Goal: Find specific page/section: Find specific page/section

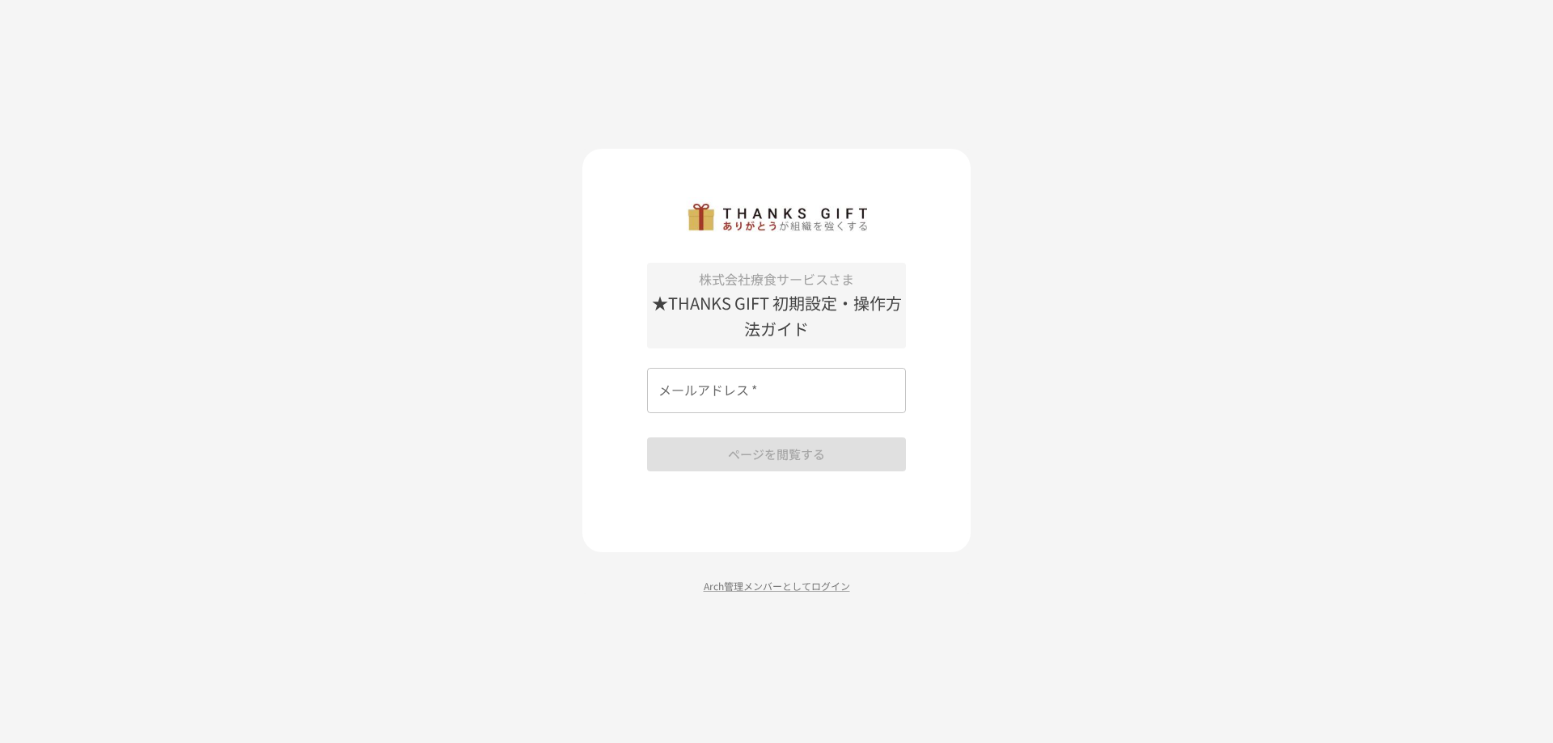
click at [699, 374] on div "メールアドレス   * メールアドレス   *" at bounding box center [776, 390] width 259 height 45
type input "**********"
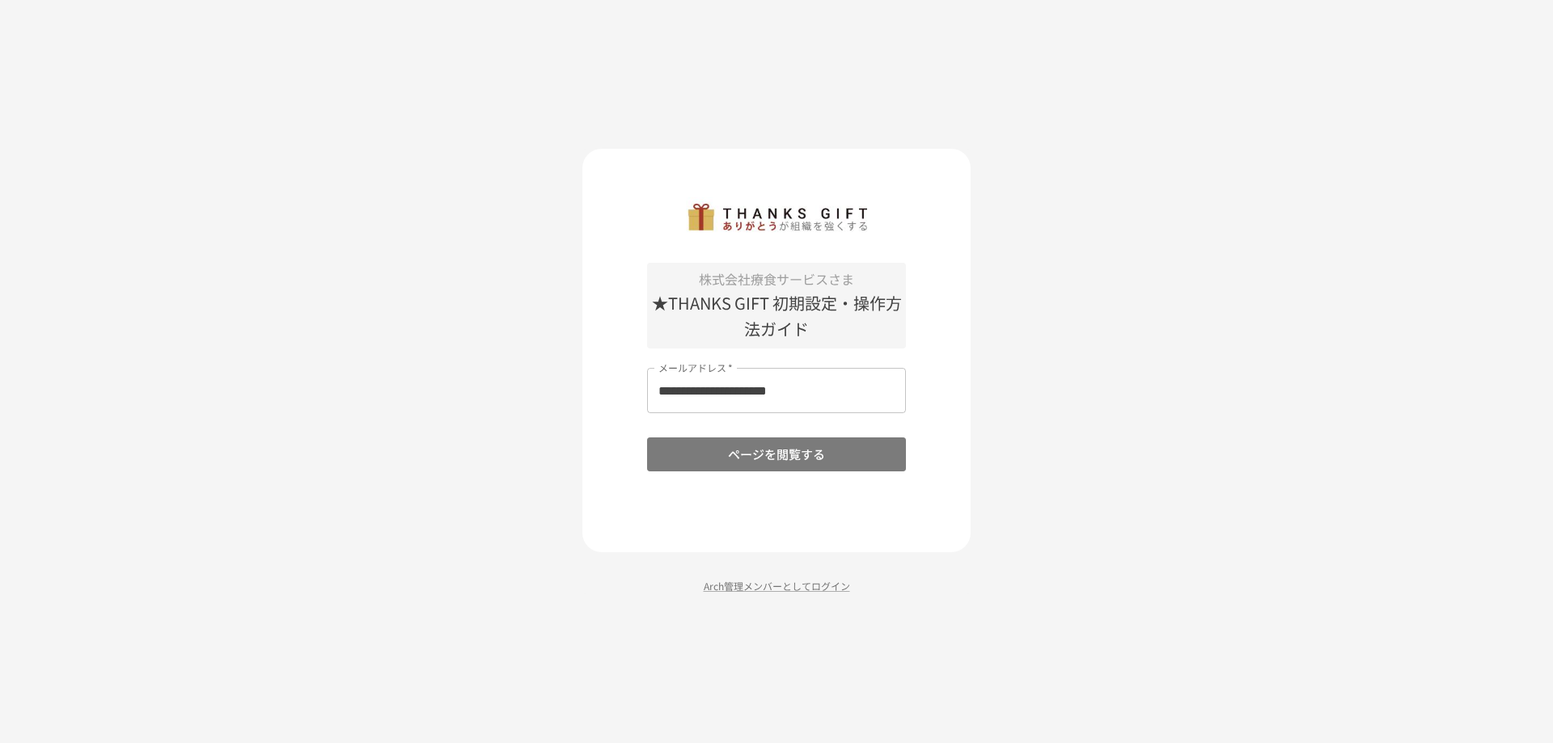
click at [759, 455] on button "ページを閲覧する" at bounding box center [776, 455] width 259 height 34
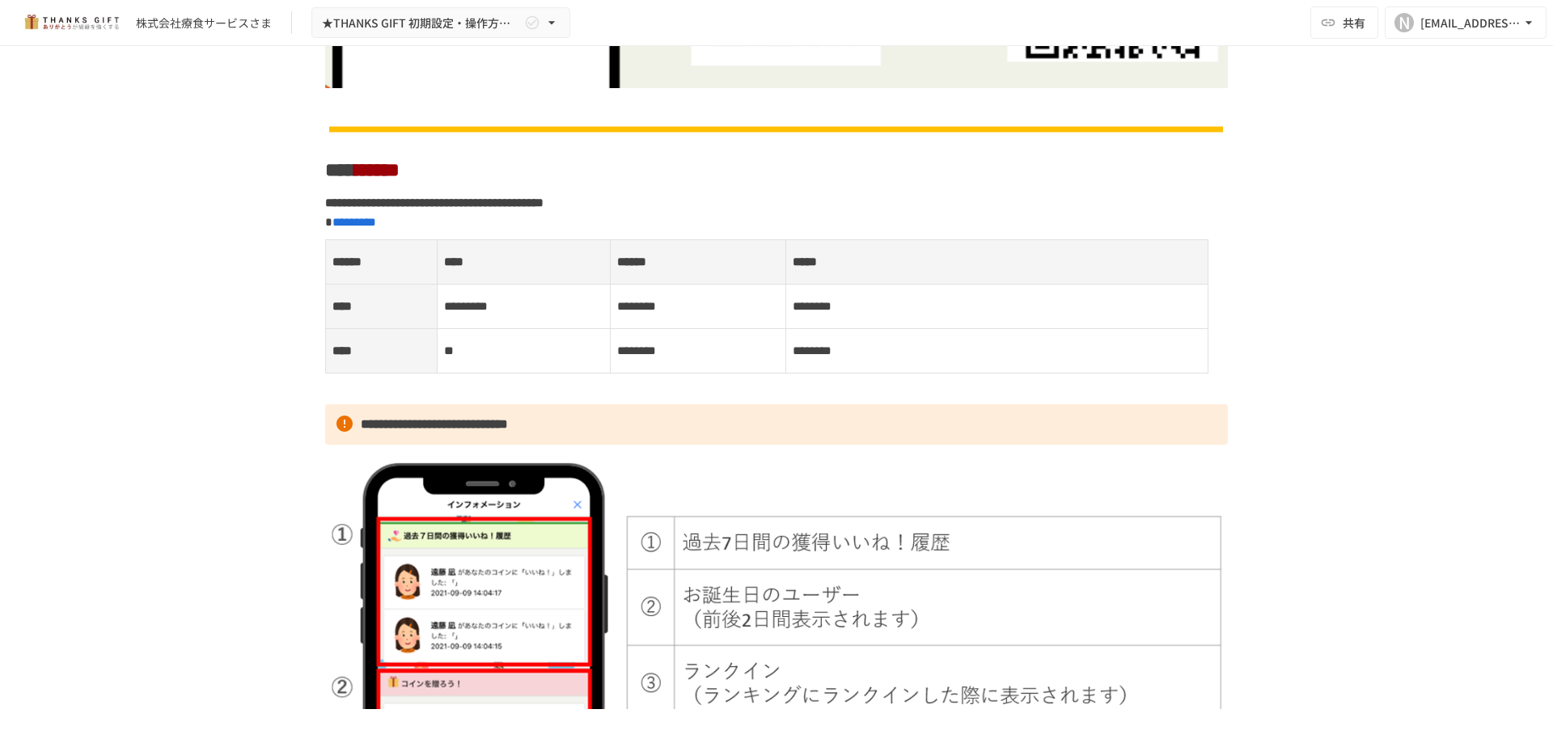
scroll to position [893, 0]
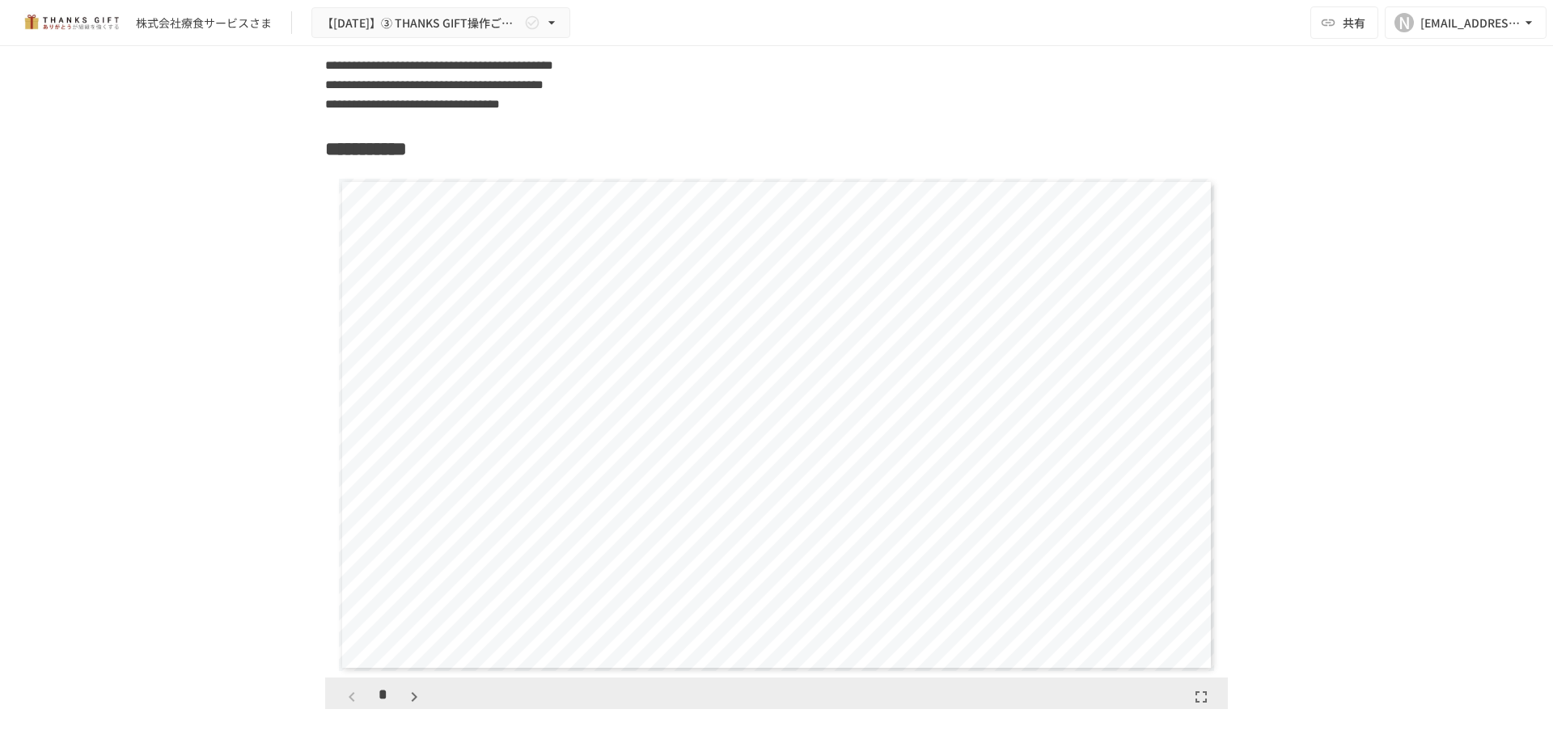
scroll to position [13561, 0]
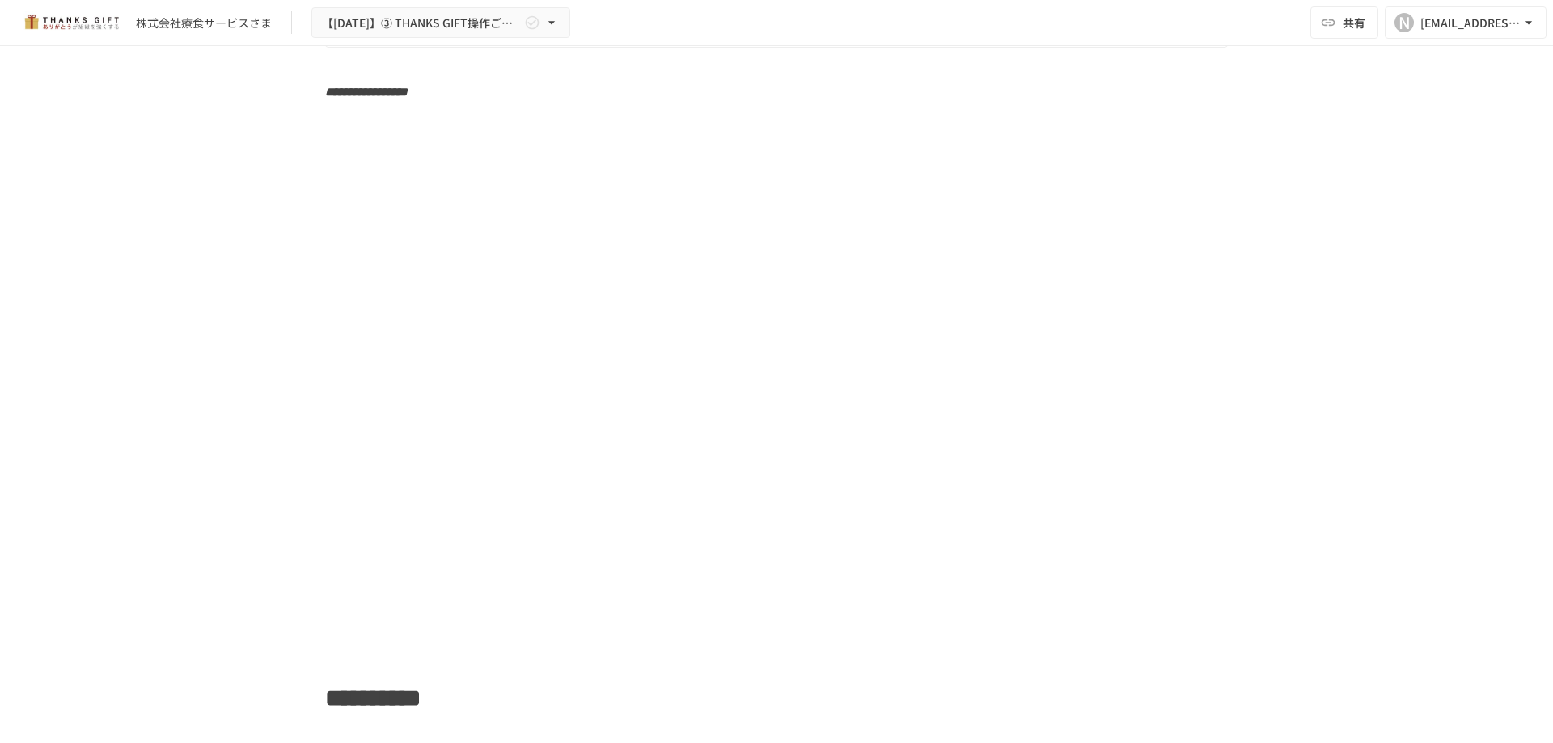
click at [235, 23] on div "株式会社療食サービスさま" at bounding box center [204, 23] width 136 height 17
click at [187, 27] on div "株式会社療食サービスさま" at bounding box center [204, 23] width 136 height 17
click at [554, 22] on icon "button" at bounding box center [551, 22] width 6 height 3
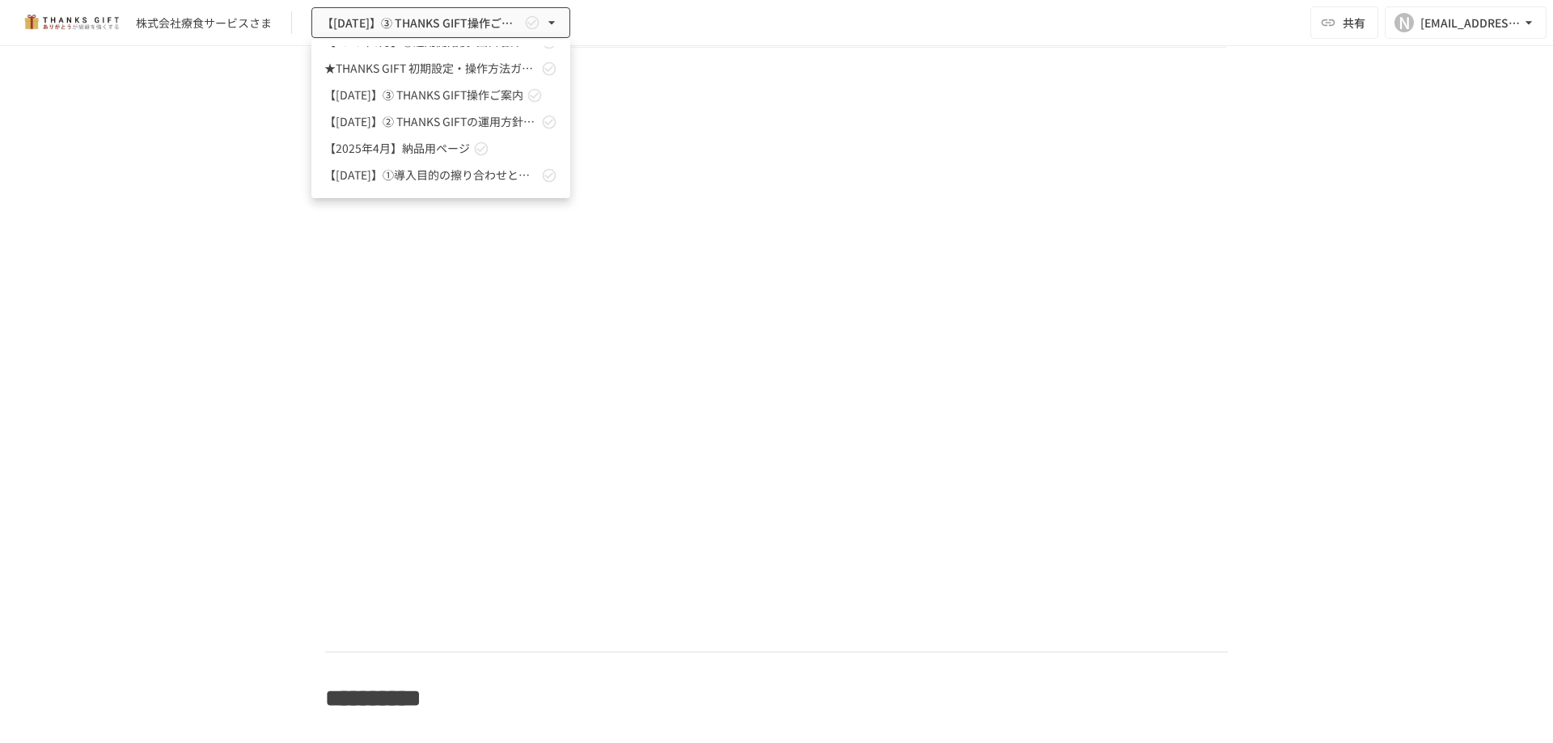
scroll to position [0, 0]
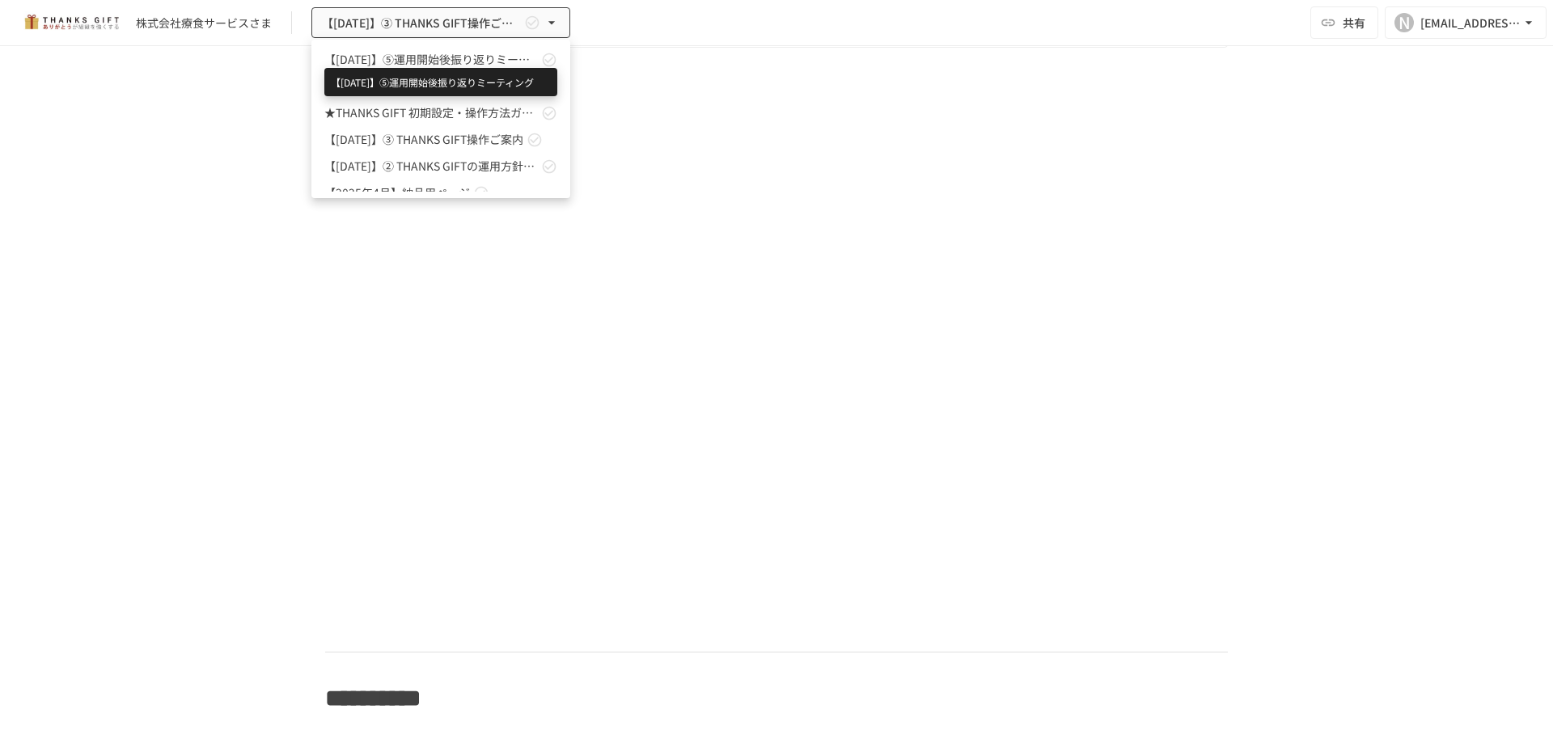
click at [413, 56] on span "【[DATE]】⑤運用開始後振り返りミーティング" at bounding box center [431, 59] width 214 height 17
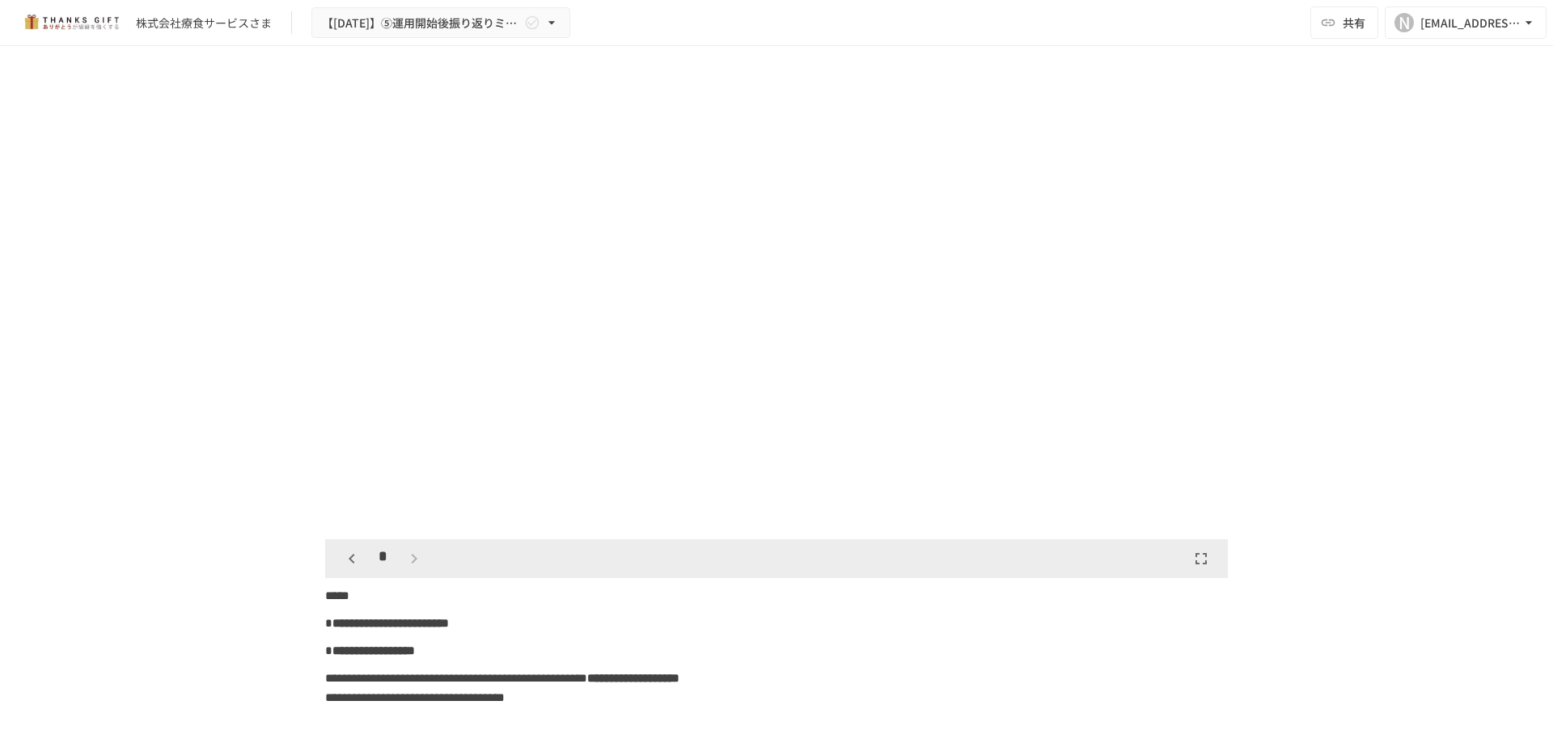
scroll to position [10648, 0]
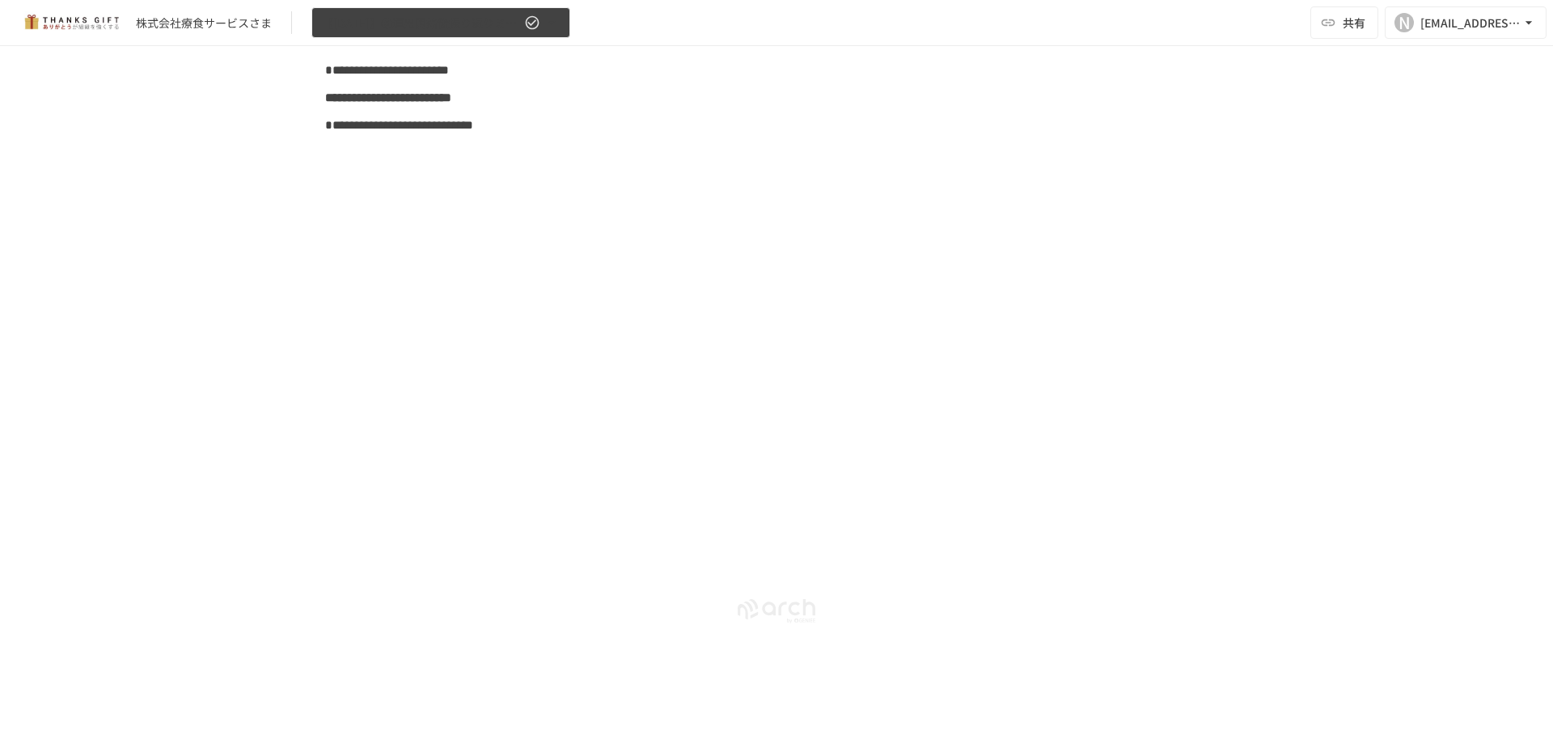
click at [550, 23] on icon "button" at bounding box center [551, 23] width 16 height 16
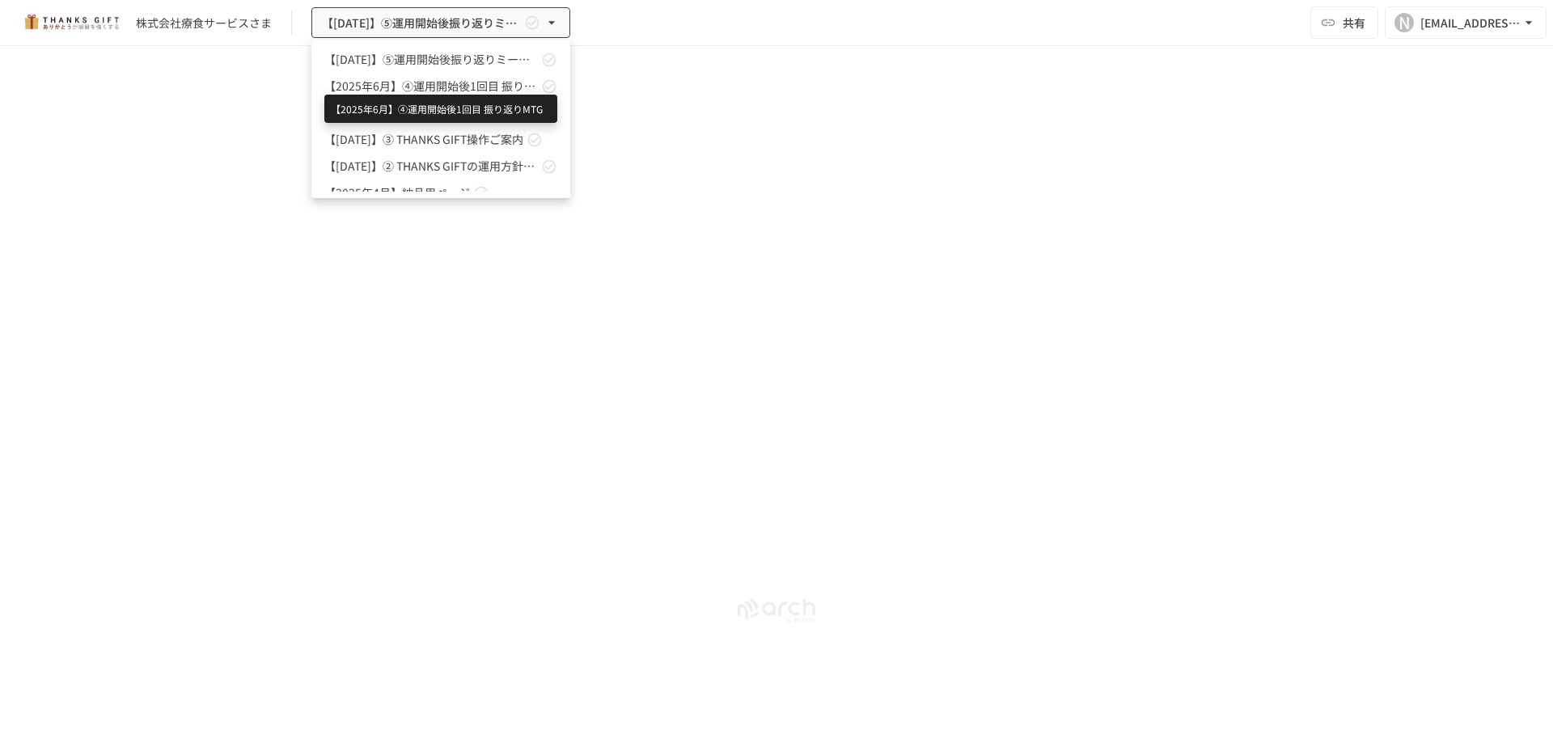
click at [463, 82] on span "【2025年6月】④運用開始後1回目 振り返りMTG" at bounding box center [431, 86] width 214 height 17
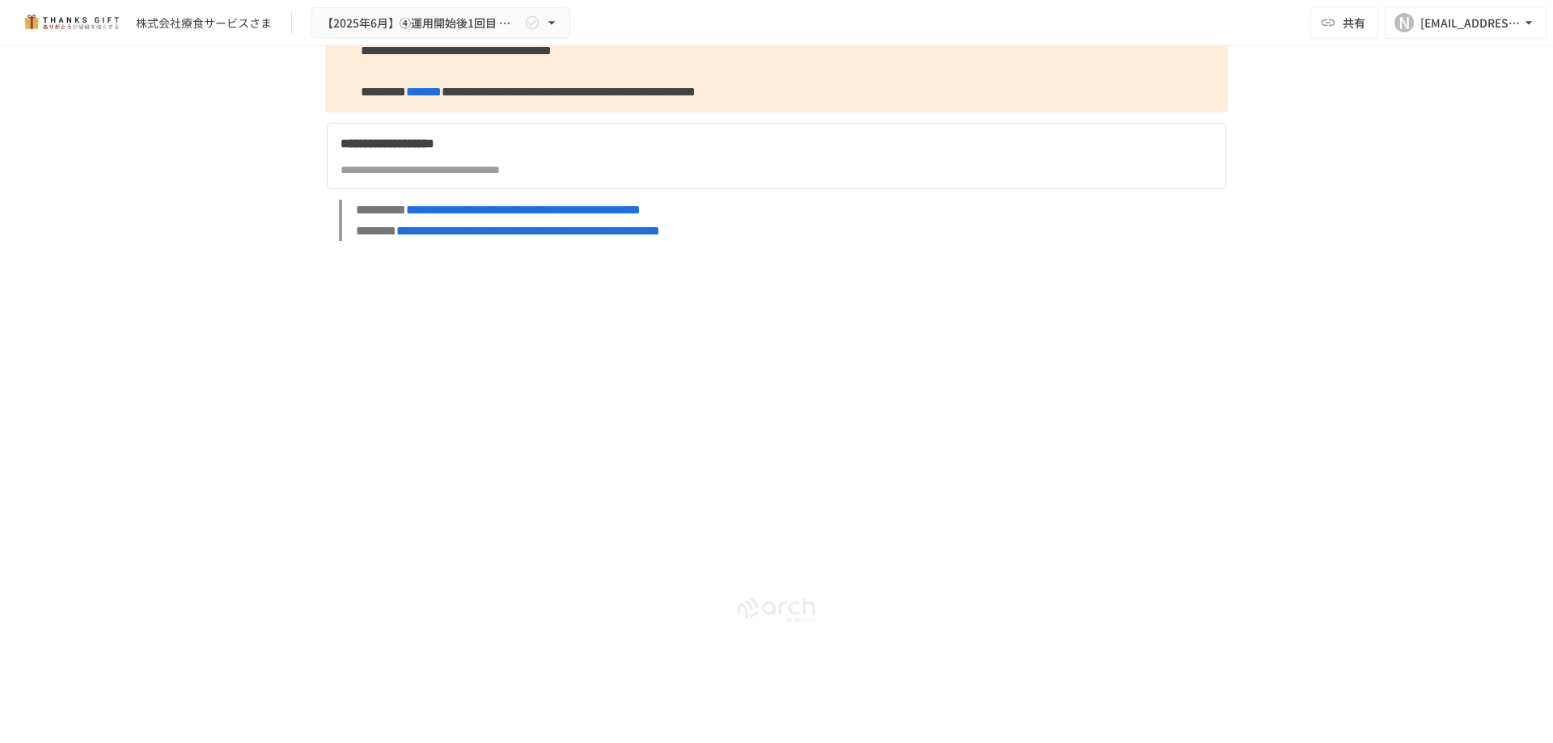
scroll to position [11083, 0]
click at [556, 19] on icon "button" at bounding box center [551, 23] width 16 height 16
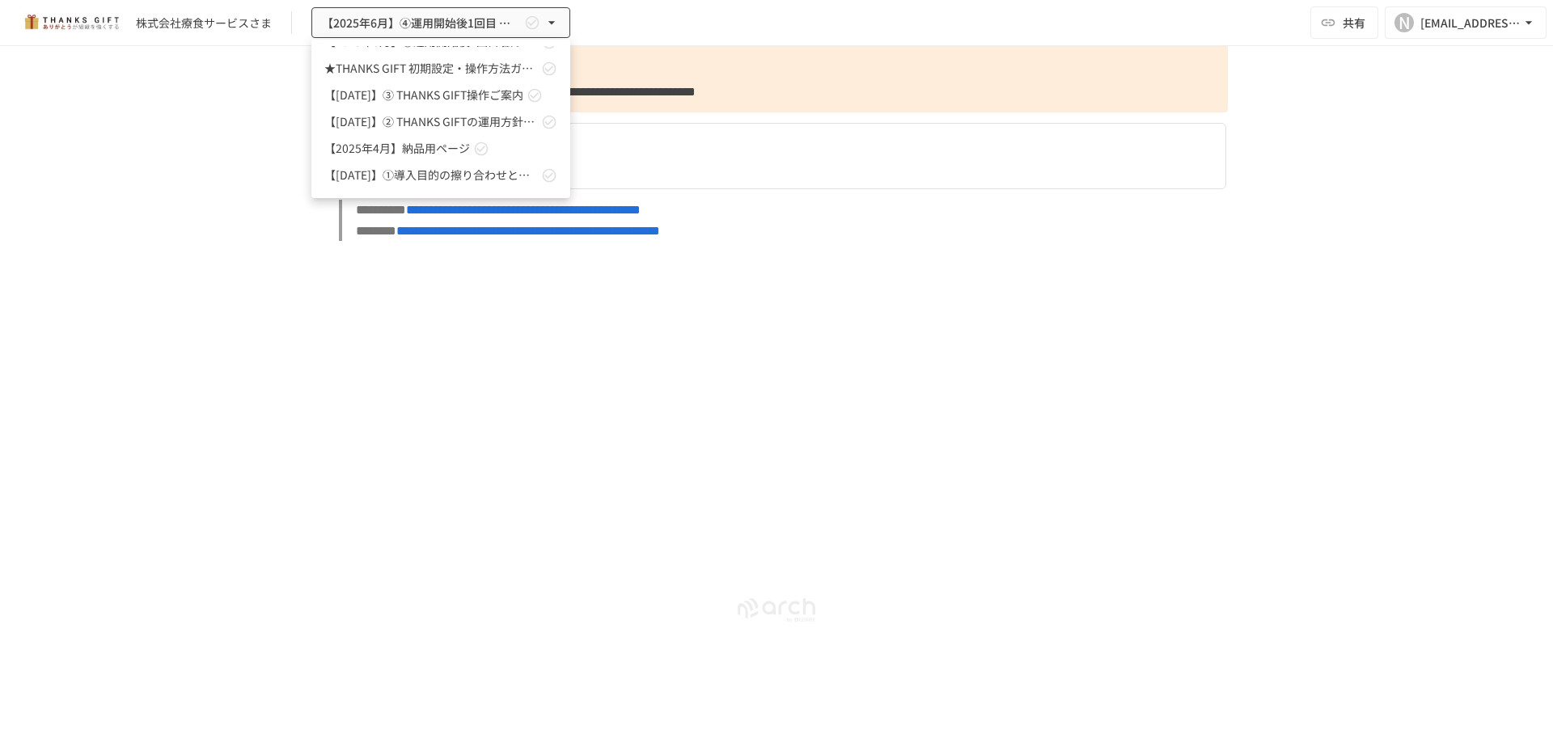
scroll to position [0, 0]
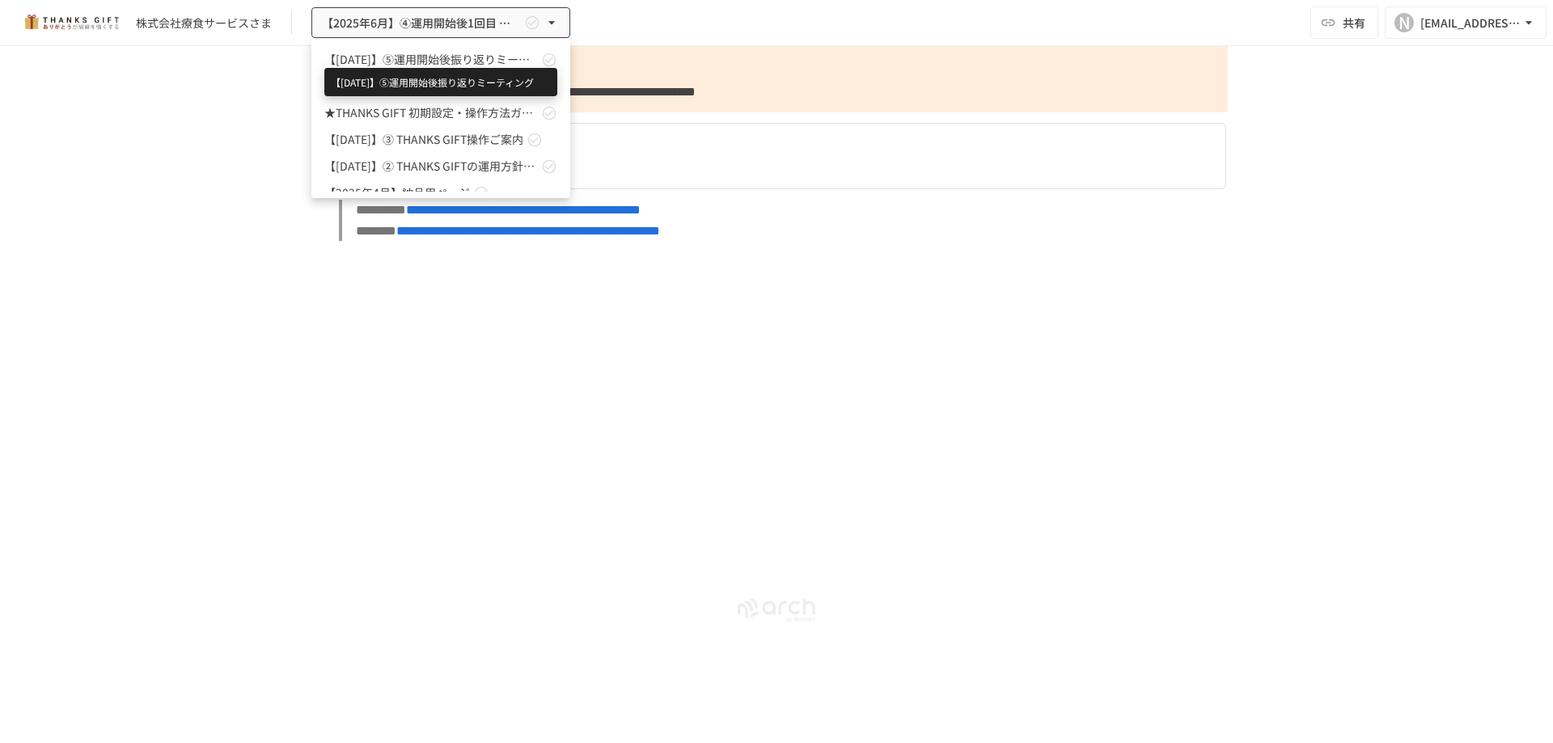
click at [391, 60] on span "【[DATE]】⑤運用開始後振り返りミーティング" at bounding box center [431, 59] width 214 height 17
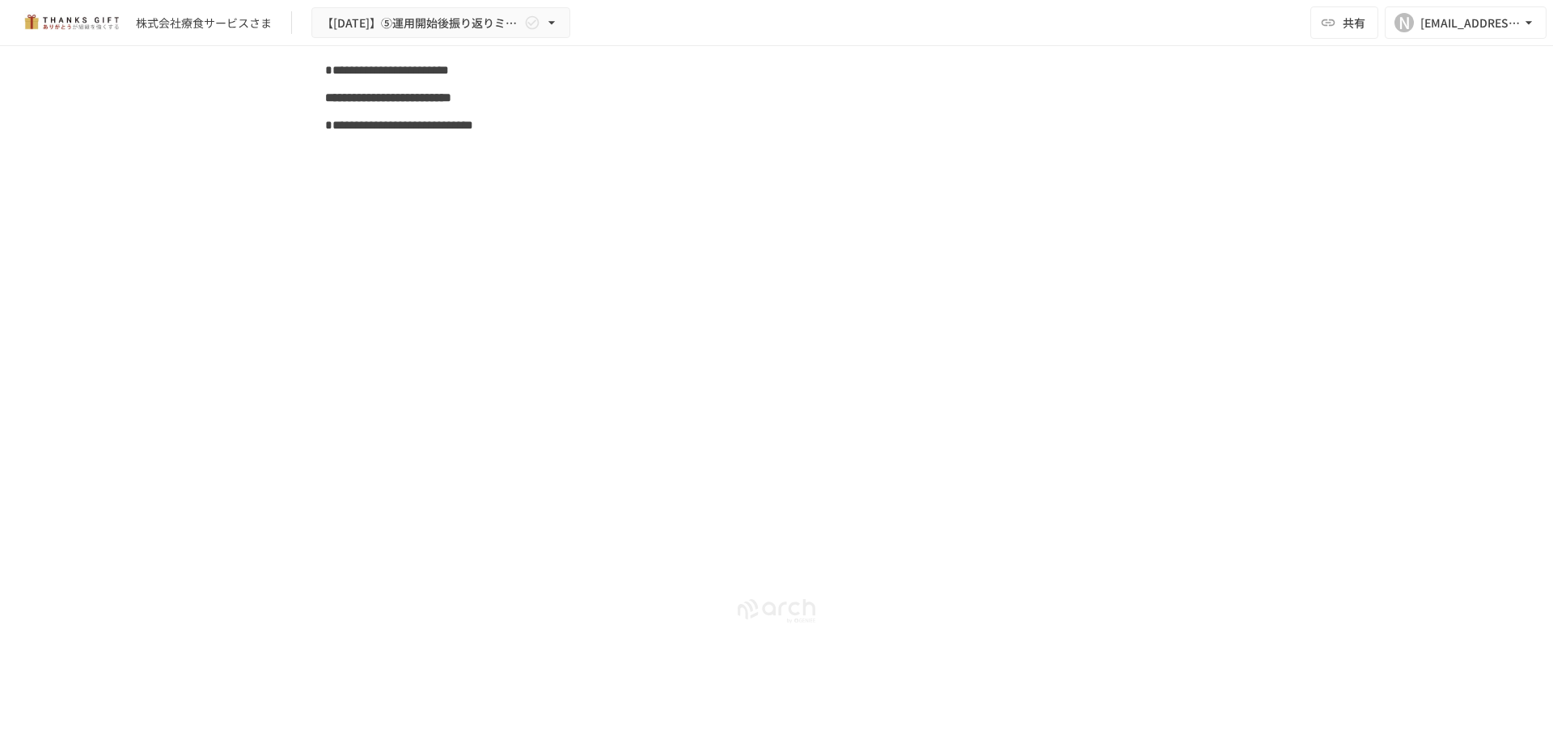
scroll to position [10648, 0]
drag, startPoint x: 321, startPoint y: 70, endPoint x: 509, endPoint y: 78, distance: 188.6
click at [449, 76] on span "**********" at bounding box center [387, 70] width 124 height 12
click at [528, 188] on h2 at bounding box center [776, 197] width 903 height 32
click at [216, 26] on div "株式会社療食サービスさま" at bounding box center [204, 23] width 136 height 17
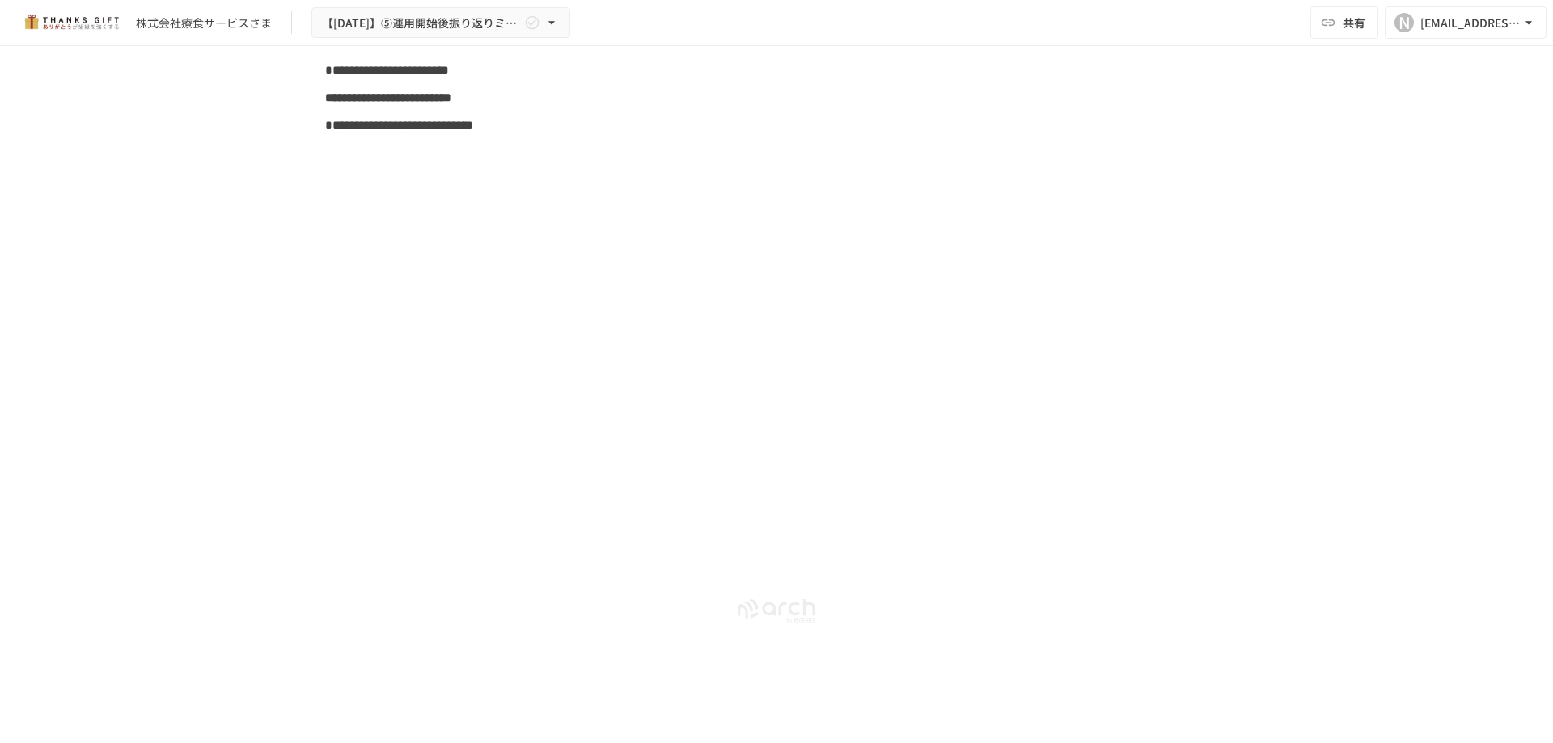
click at [473, 128] on span "**********" at bounding box center [399, 125] width 148 height 12
